Goal: Transaction & Acquisition: Purchase product/service

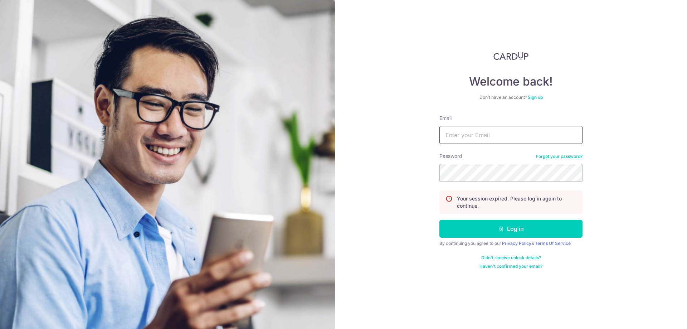
type input "[EMAIL_ADDRESS][DOMAIN_NAME]"
click at [515, 228] on button "Log in" at bounding box center [510, 229] width 143 height 18
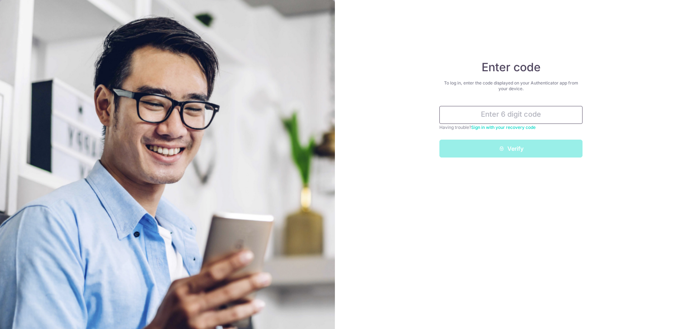
click at [523, 114] on input "text" at bounding box center [510, 115] width 143 height 18
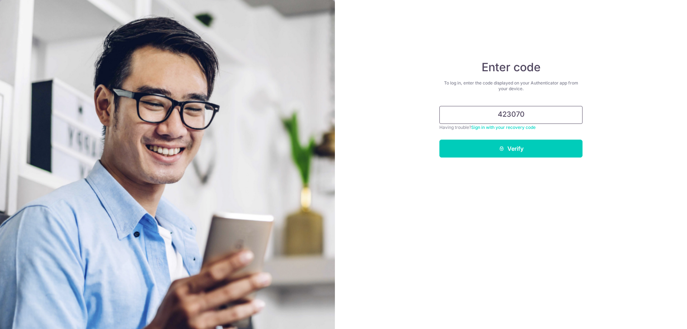
type input "423070"
click at [439, 140] on button "Verify" at bounding box center [510, 149] width 143 height 18
click at [526, 143] on button "Verify" at bounding box center [510, 149] width 143 height 18
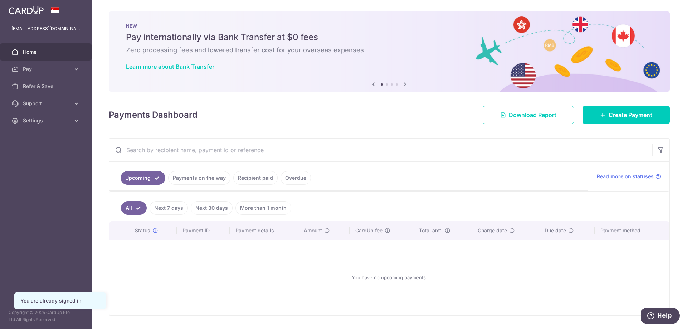
click at [192, 178] on link "Payments on the way" at bounding box center [199, 178] width 62 height 14
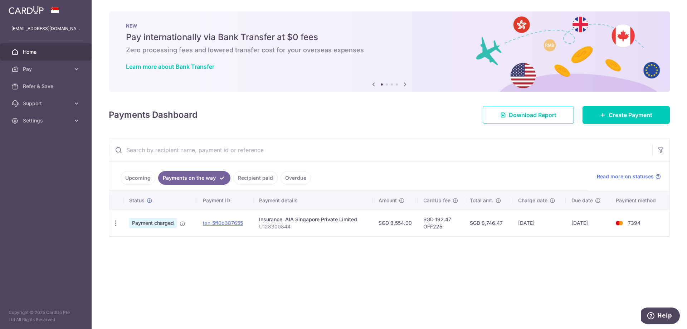
click at [253, 279] on div "× Pause Schedule Pause all future payments in this series Pause just this one p…" at bounding box center [389, 164] width 595 height 329
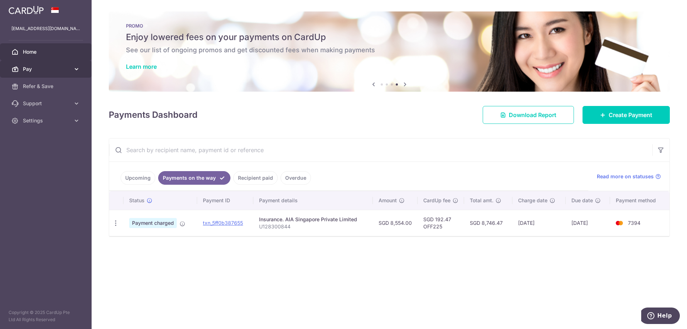
click at [33, 70] on span "Pay" at bounding box center [46, 68] width 47 height 7
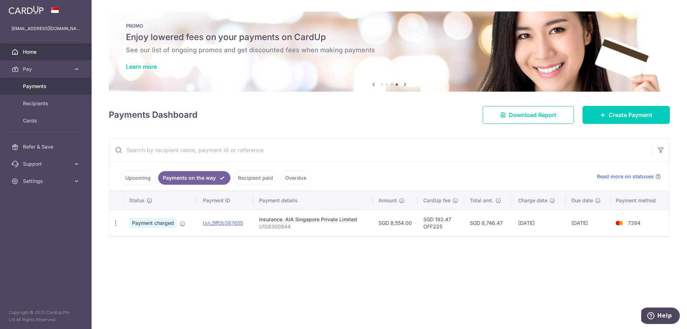
click at [33, 88] on span "Payments" at bounding box center [46, 86] width 47 height 7
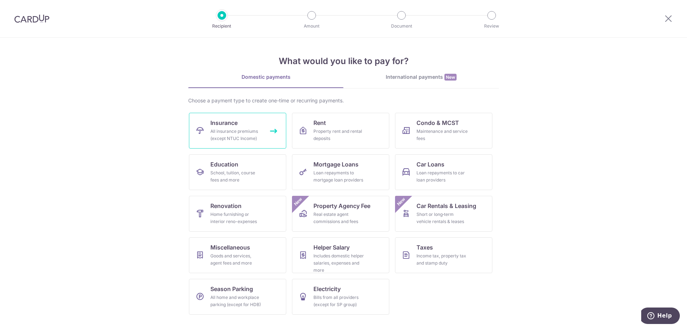
click at [247, 125] on link "Insurance All insurance premiums (except NTUC Income)" at bounding box center [237, 131] width 97 height 36
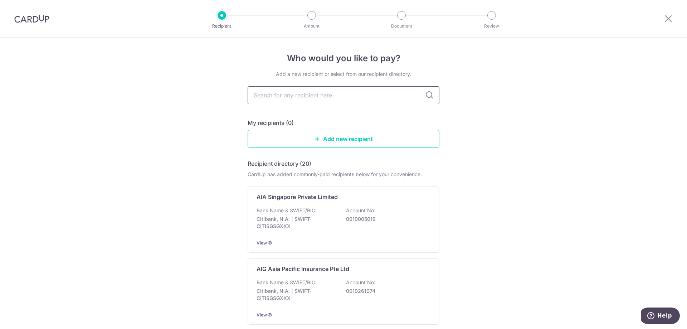
click at [329, 97] on input "text" at bounding box center [344, 95] width 192 height 18
click at [335, 137] on link "Add new recipient" at bounding box center [344, 139] width 192 height 18
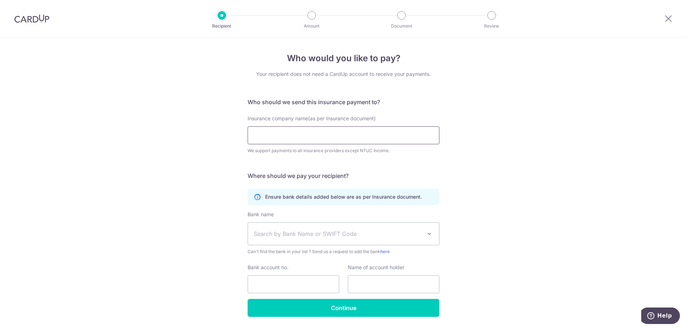
click at [334, 137] on input "Insurance company name(as per Insurance document)" at bounding box center [344, 135] width 192 height 18
type input "singli"
click at [340, 132] on input "singli" at bounding box center [344, 135] width 192 height 18
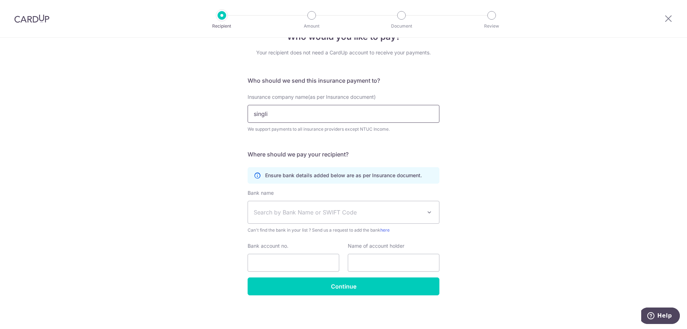
drag, startPoint x: 227, startPoint y: 114, endPoint x: 149, endPoint y: 113, distance: 78.0
click at [158, 116] on div "Who would you like to pay? Your recipient does not need a CardUp account to rec…" at bounding box center [343, 172] width 687 height 313
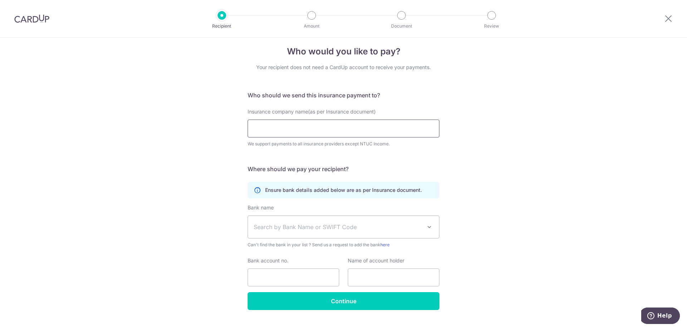
scroll to position [0, 0]
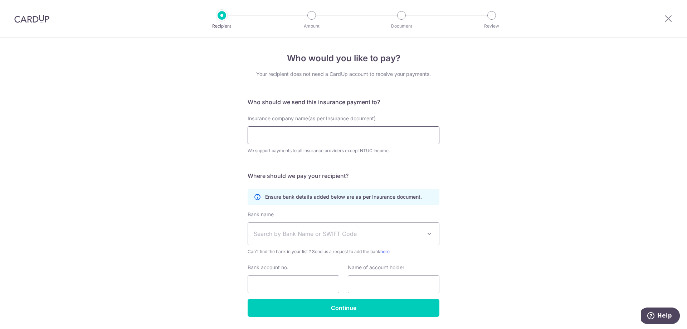
click at [318, 143] on input "Insurance company name(as per Insurance document)" at bounding box center [344, 135] width 192 height 18
click at [318, 136] on input "Insurance company name(as per Insurance document)" at bounding box center [344, 135] width 192 height 18
click at [267, 73] on div "Your recipient does not need a CardUp account to receive your payments." at bounding box center [344, 73] width 192 height 7
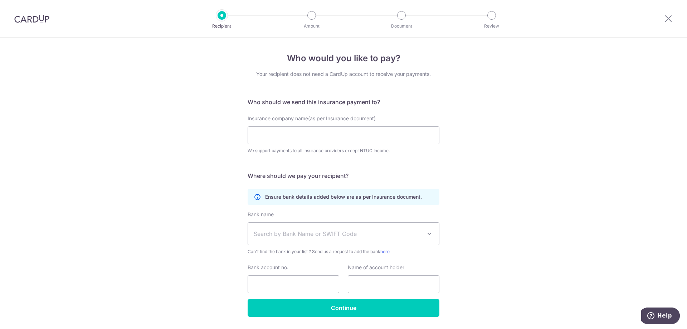
click at [321, 75] on div "Your recipient does not need a CardUp account to receive your payments." at bounding box center [344, 73] width 192 height 7
click at [281, 109] on form "Who should we send this insurance payment to? Insurance company name(as per Ins…" at bounding box center [344, 207] width 192 height 219
click at [278, 145] on div "Insurance company name(as per Insurance document) We support payments to all in…" at bounding box center [344, 134] width 192 height 39
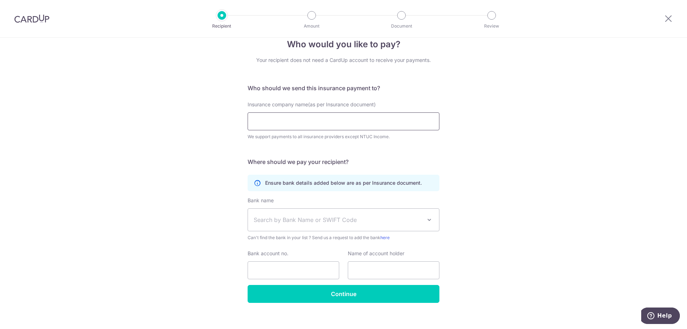
scroll to position [21, 0]
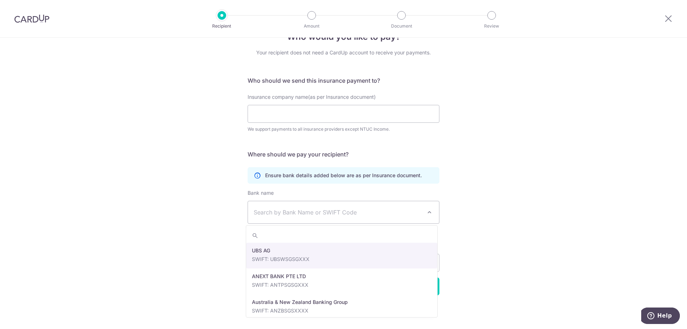
click at [303, 211] on span "Search by Bank Name or SWIFT Code" at bounding box center [338, 212] width 168 height 9
click at [316, 115] on input "Insurance company name(as per Insurance document)" at bounding box center [344, 114] width 192 height 18
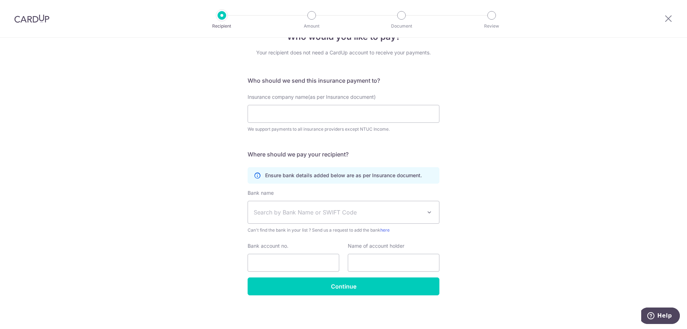
click at [479, 107] on div "Who would you like to pay? Your recipient does not need a CardUp account to rec…" at bounding box center [343, 172] width 687 height 313
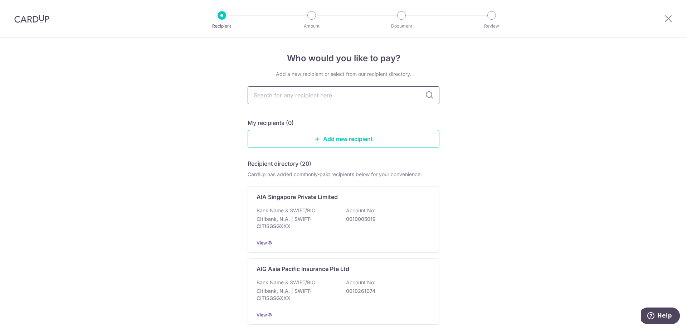
click at [338, 96] on input "text" at bounding box center [344, 95] width 192 height 18
click at [426, 96] on icon at bounding box center [429, 95] width 9 height 9
click at [436, 91] on input "text" at bounding box center [344, 95] width 192 height 18
click at [434, 91] on input "text" at bounding box center [344, 95] width 192 height 18
click at [433, 91] on input "text" at bounding box center [344, 95] width 192 height 18
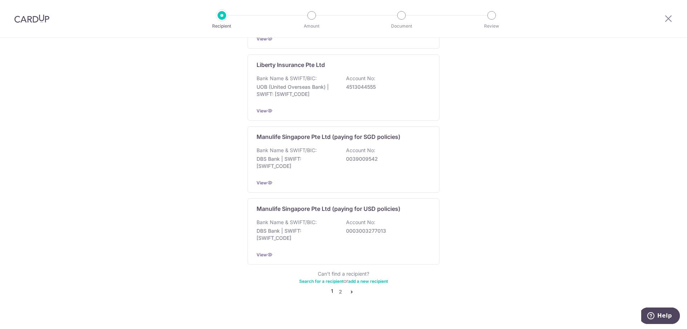
scroll to position [648, 0]
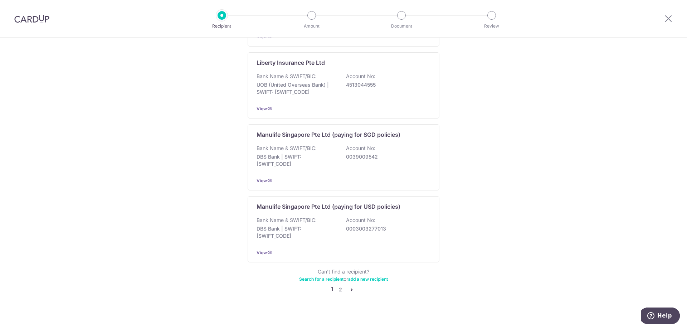
click at [349, 287] on icon "pager" at bounding box center [352, 290] width 6 height 6
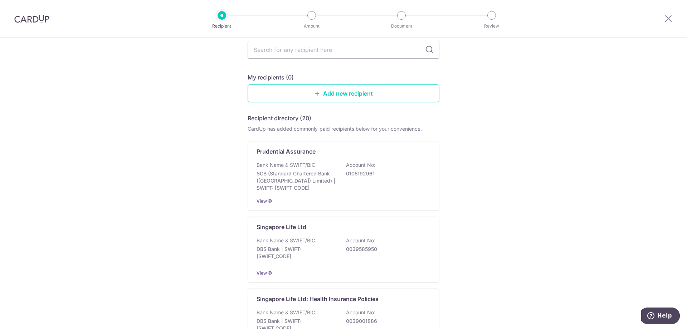
scroll to position [107, 0]
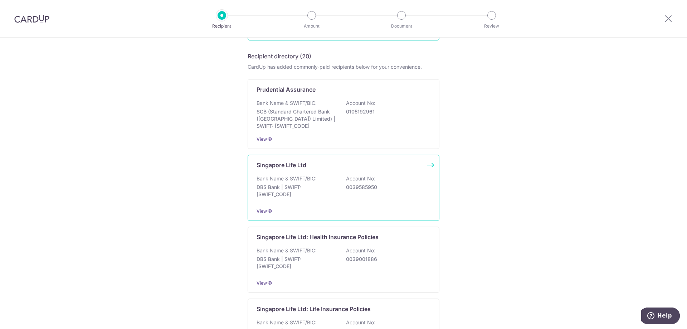
click at [276, 187] on p "DBS Bank | SWIFT: DBSSSGSGXXX" at bounding box center [297, 191] width 80 height 14
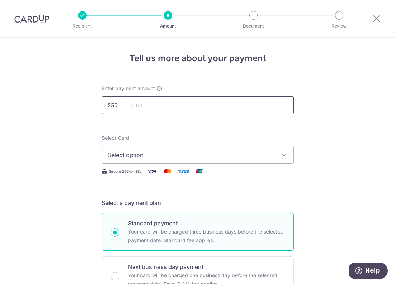
click at [142, 106] on input "text" at bounding box center [198, 105] width 192 height 18
type input "2,014.95"
click at [143, 156] on span "Select option" at bounding box center [191, 155] width 167 height 9
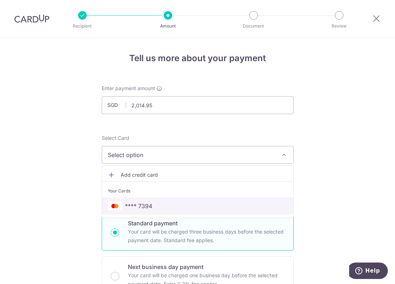
click at [137, 202] on span "**** 7394" at bounding box center [138, 206] width 27 height 9
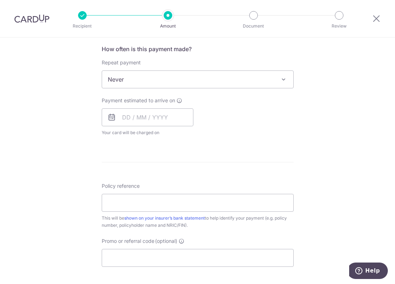
scroll to position [286, 0]
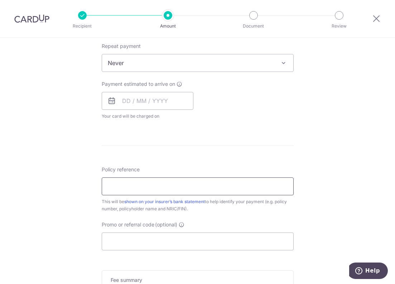
click at [123, 189] on input "Policy reference" at bounding box center [198, 186] width 192 height 18
paste input "83809375"
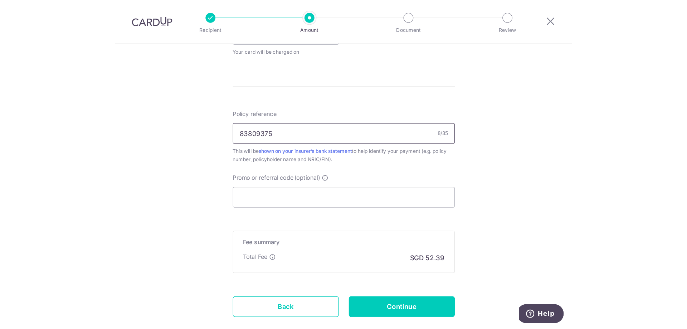
scroll to position [358, 0]
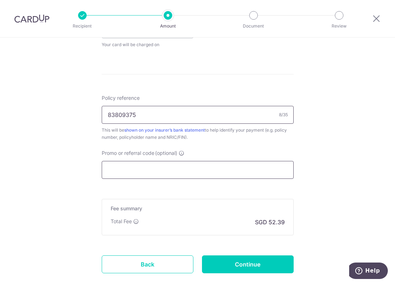
type input "83809375"
click at [172, 171] on input "Promo or referral code (optional)" at bounding box center [198, 170] width 192 height 18
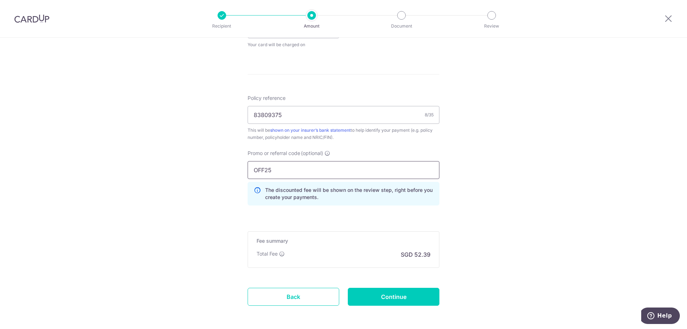
click at [267, 172] on input "OFF25" at bounding box center [344, 170] width 192 height 18
type input "OFF225"
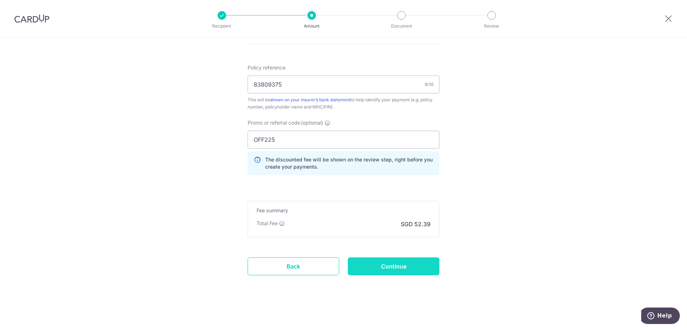
click at [427, 264] on input "Continue" at bounding box center [394, 266] width 92 height 18
type input "Create Schedule"
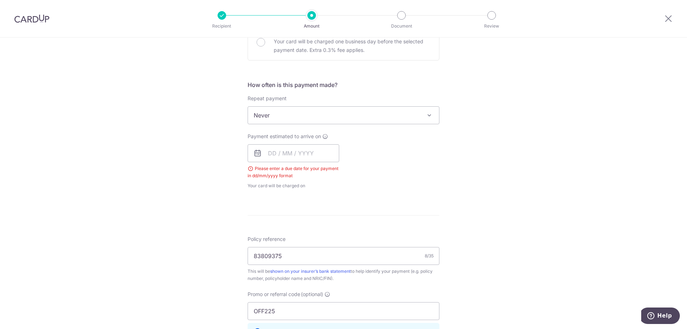
scroll to position [226, 0]
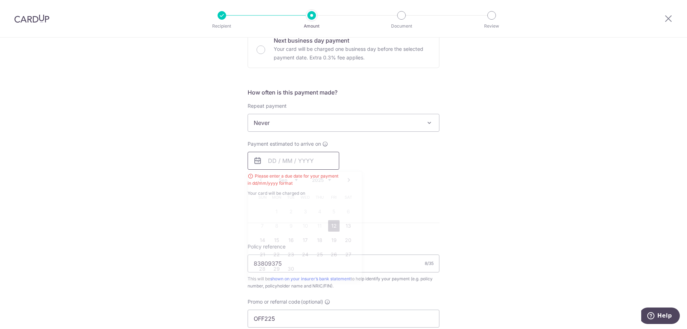
click at [264, 161] on input "text" at bounding box center [294, 161] width 92 height 18
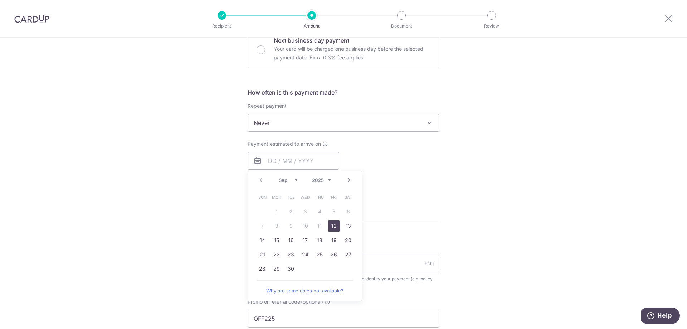
click at [331, 225] on link "12" at bounding box center [333, 225] width 11 height 11
type input "[DATE]"
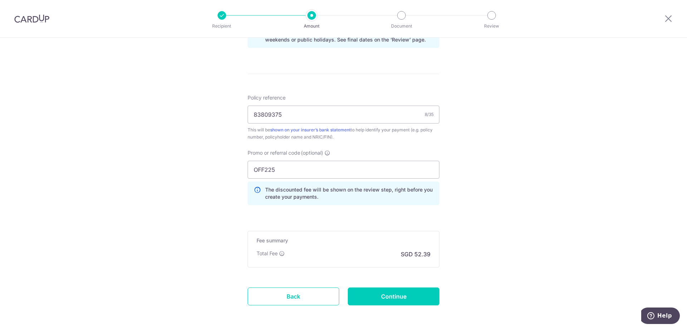
scroll to position [418, 0]
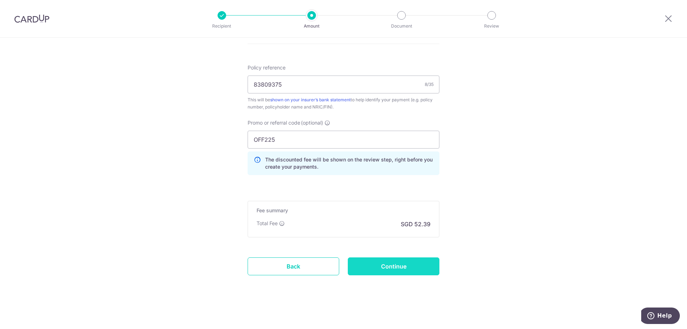
click at [404, 268] on input "Continue" at bounding box center [394, 266] width 92 height 18
type input "Create Schedule"
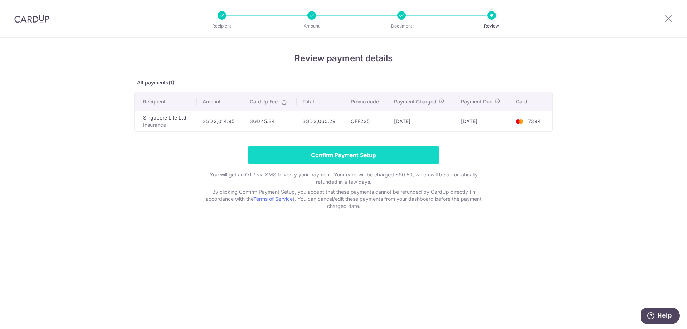
click at [286, 155] on input "Confirm Payment Setup" at bounding box center [344, 155] width 192 height 18
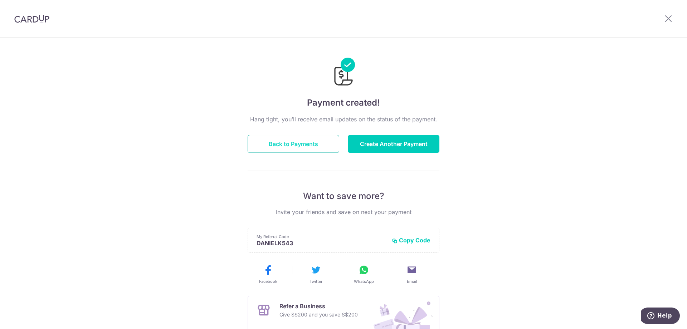
click at [264, 146] on button "Back to Payments" at bounding box center [294, 144] width 92 height 18
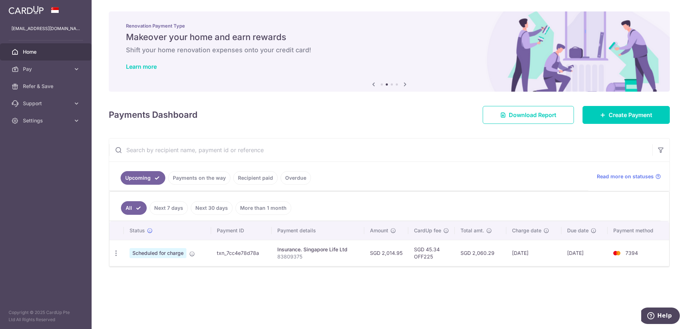
click at [248, 114] on div "Payments Dashboard Download Report Create Payment" at bounding box center [389, 113] width 561 height 21
